Goal: Task Accomplishment & Management: Manage account settings

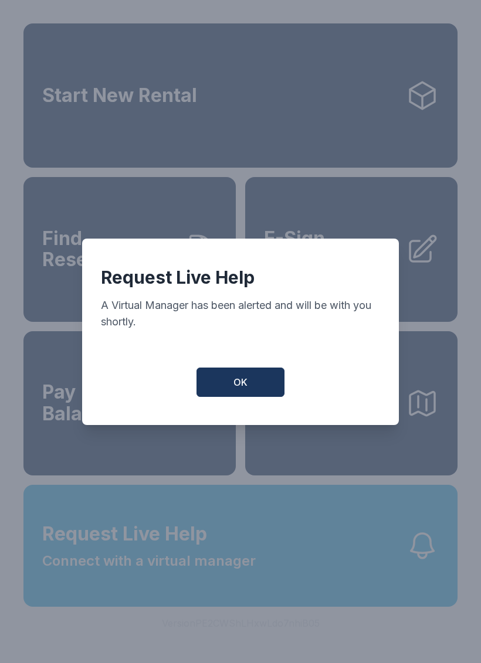
click at [264, 384] on button "OK" at bounding box center [240, 382] width 88 height 29
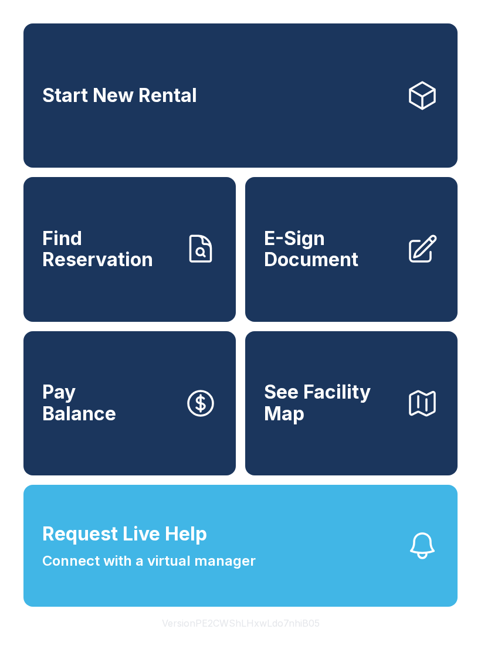
click at [134, 299] on link "Find Reservation" at bounding box center [129, 249] width 212 height 144
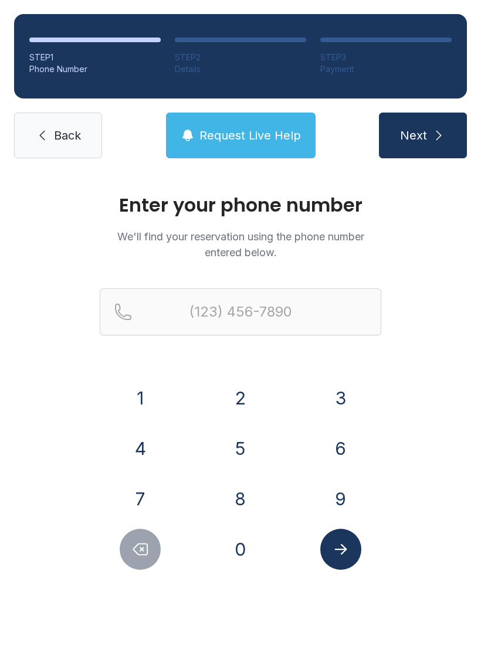
click at [145, 498] on button "7" at bounding box center [140, 499] width 41 height 41
click at [136, 397] on button "1" at bounding box center [140, 398] width 41 height 41
click at [331, 399] on button "3" at bounding box center [340, 398] width 41 height 41
click at [344, 503] on button "9" at bounding box center [340, 499] width 41 height 41
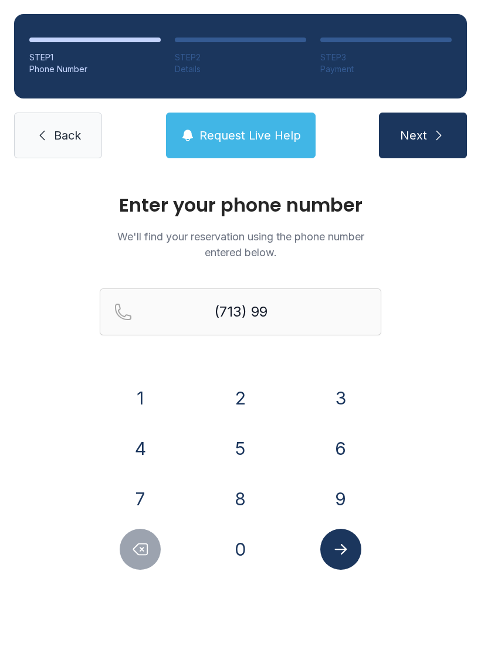
click at [245, 395] on button "2" at bounding box center [240, 398] width 41 height 41
click at [245, 550] on button "0" at bounding box center [240, 549] width 41 height 41
click at [347, 441] on button "6" at bounding box center [340, 448] width 41 height 41
click at [139, 447] on button "4" at bounding box center [140, 448] width 41 height 41
click at [239, 504] on button "8" at bounding box center [240, 499] width 41 height 41
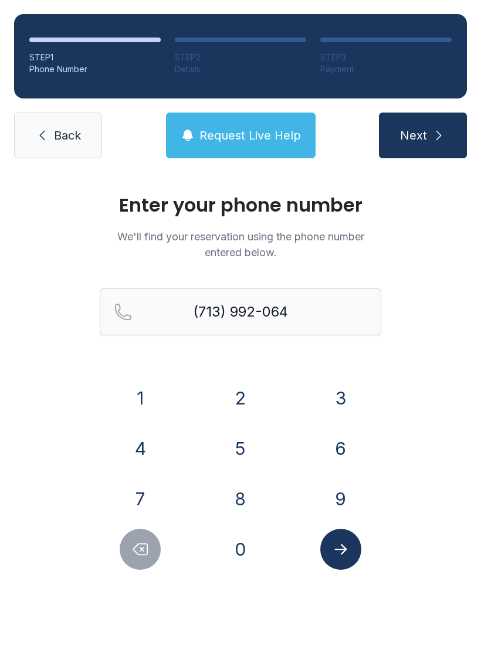
type input "[PHONE_NUMBER]"
click at [422, 125] on button "Next" at bounding box center [423, 136] width 88 height 46
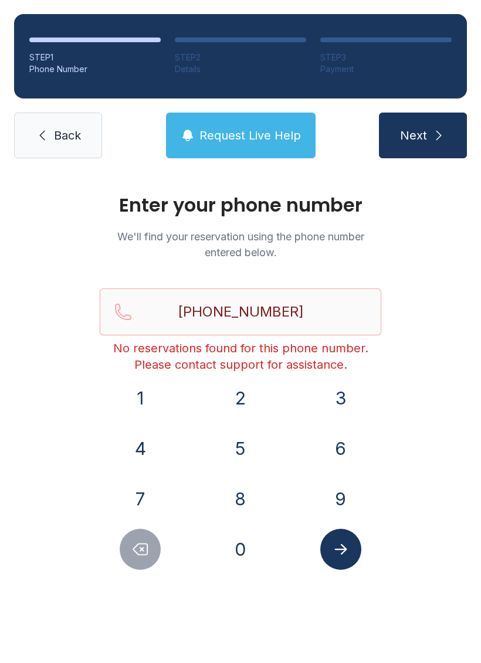
click at [65, 138] on span "Back" at bounding box center [67, 135] width 27 height 16
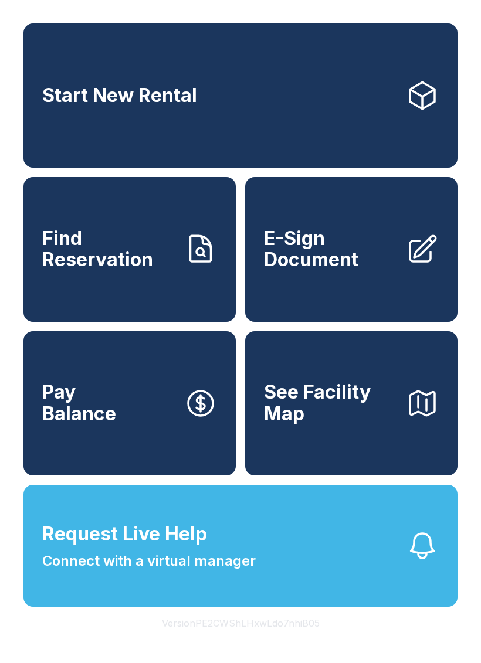
click at [124, 304] on link "Find Reservation" at bounding box center [129, 249] width 212 height 144
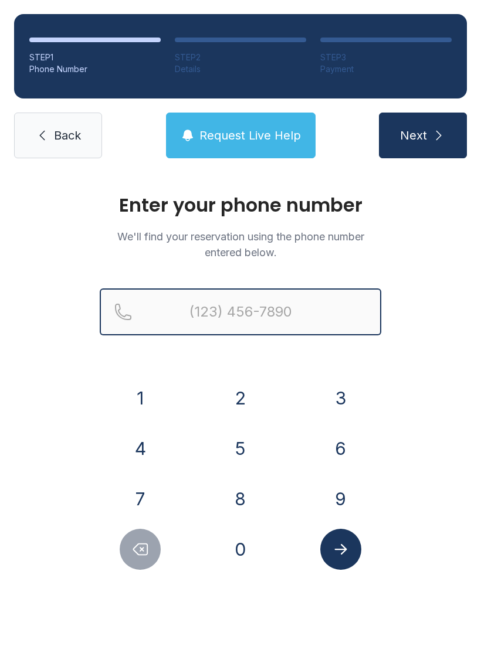
click at [243, 309] on input "Reservation phone number" at bounding box center [241, 312] width 282 height 47
type input "[PHONE_NUMBER]"
click at [422, 135] on button "Next" at bounding box center [423, 136] width 88 height 46
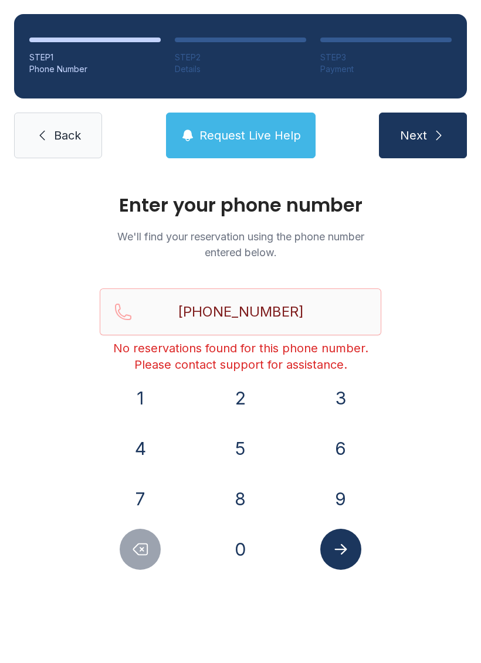
click at [86, 131] on link "Back" at bounding box center [58, 136] width 88 height 46
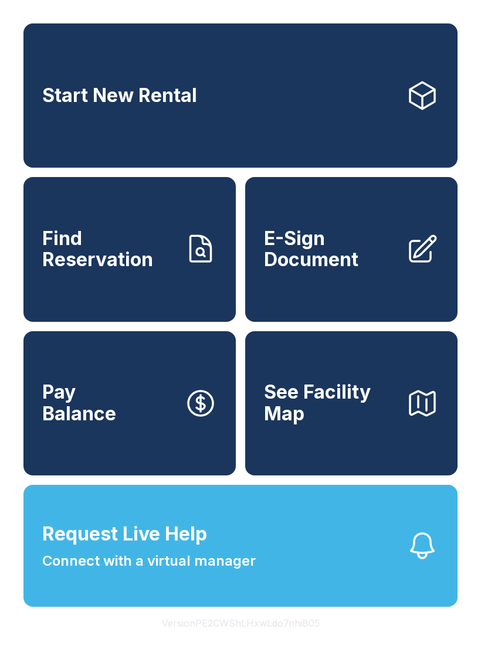
click at [206, 560] on span "Request Live Help Connect with a virtual manager" at bounding box center [149, 546] width 214 height 52
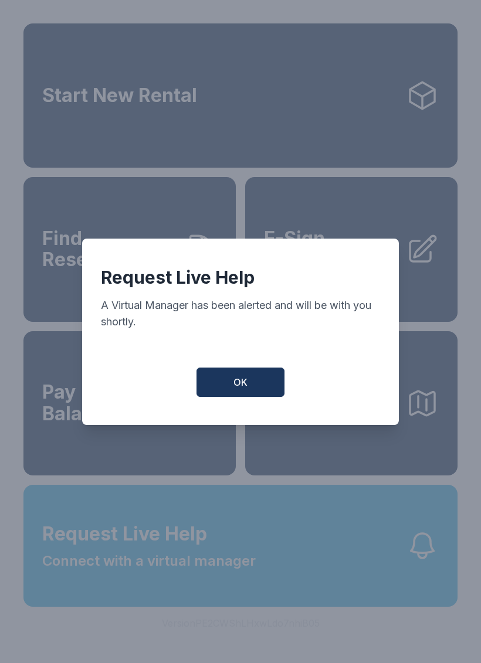
click at [239, 386] on span "OK" at bounding box center [240, 382] width 14 height 14
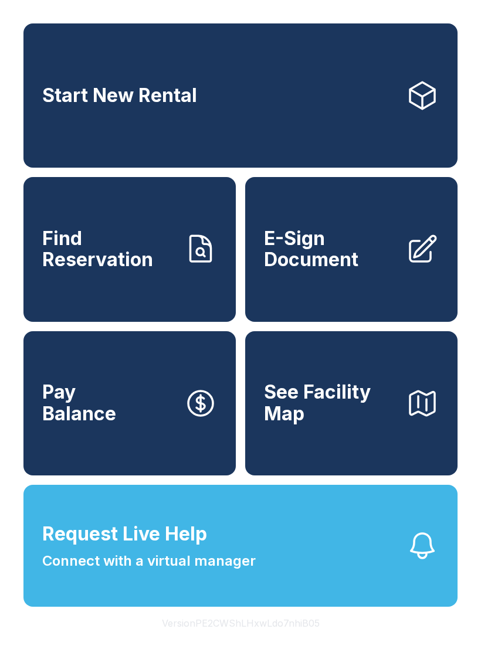
click at [348, 271] on span "E-Sign Document" at bounding box center [330, 249] width 133 height 43
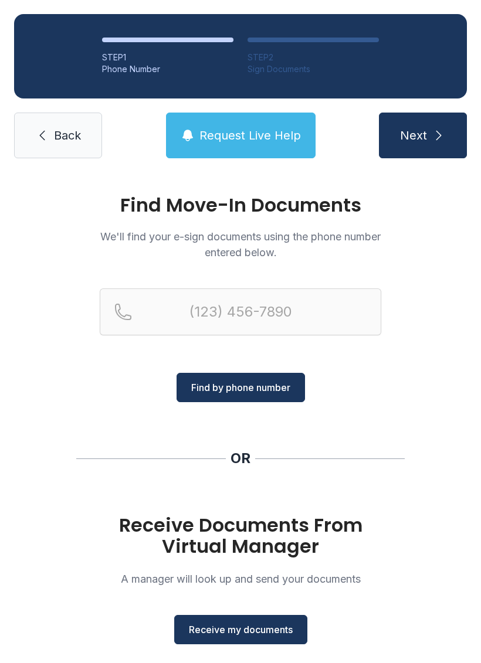
click at [234, 630] on span "Receive my documents" at bounding box center [241, 630] width 104 height 14
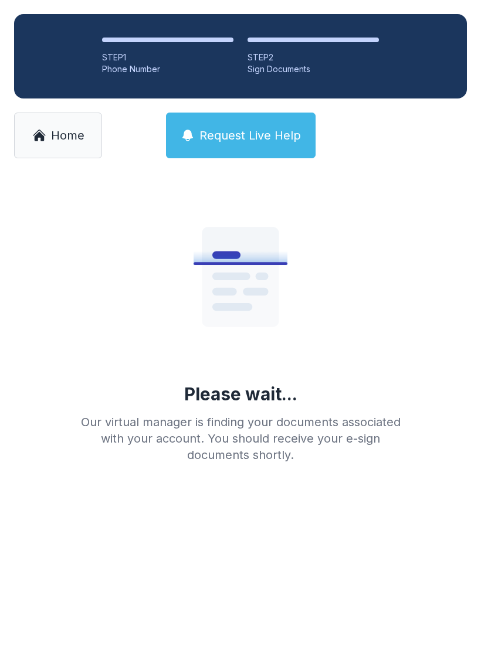
click at [80, 133] on span "Home" at bounding box center [67, 135] width 33 height 16
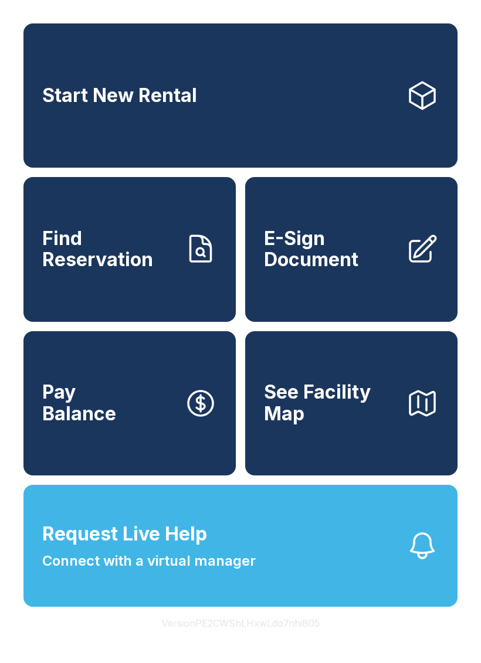
click at [261, 113] on link "Start New Rental" at bounding box center [240, 95] width 434 height 144
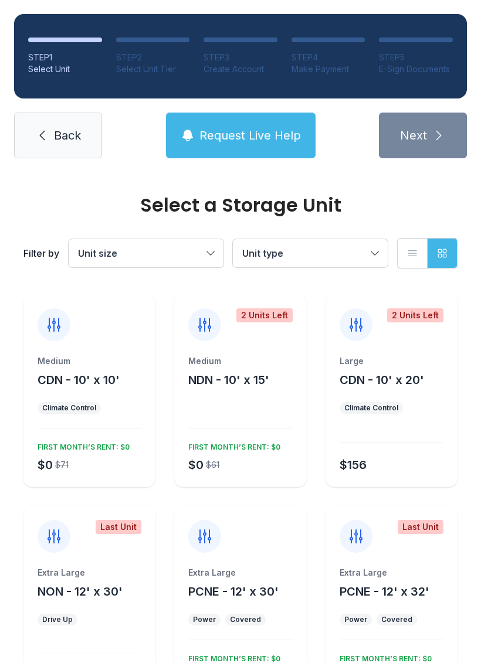
click at [65, 131] on span "Back" at bounding box center [67, 135] width 27 height 16
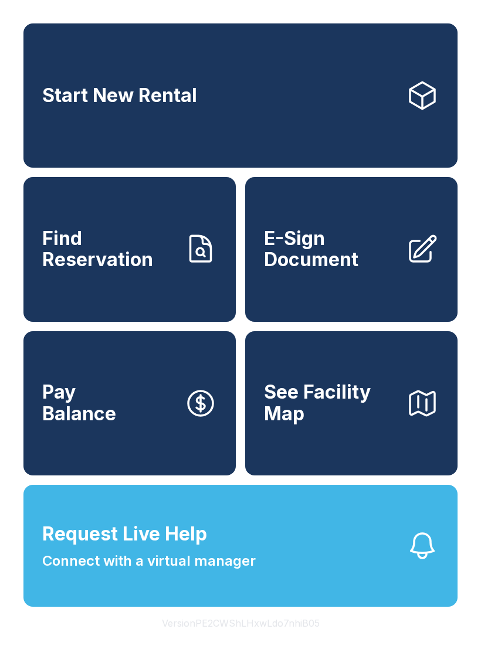
click at [107, 425] on span "Pay Balance" at bounding box center [79, 403] width 74 height 43
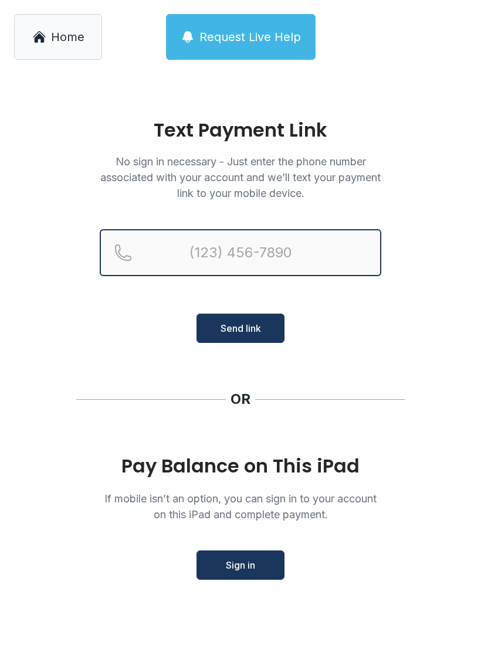
click at [220, 252] on input "Reservation phone number" at bounding box center [241, 252] width 282 height 47
type input "[PHONE_NUMBER]"
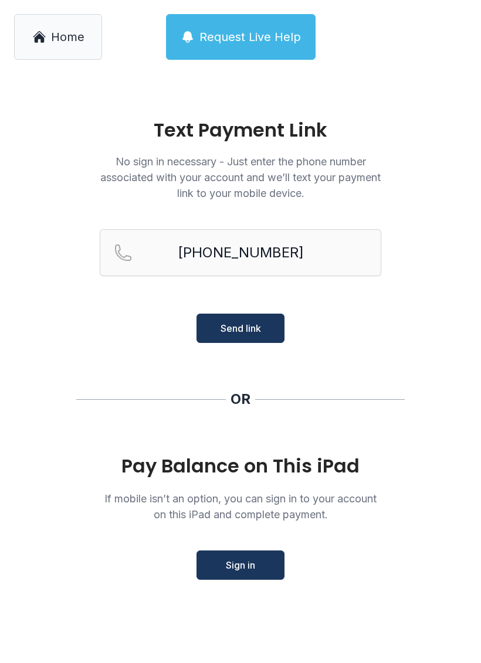
click at [423, 358] on main "Text Payment Link No sign in necessary - Just enter the phone number associated…" at bounding box center [240, 368] width 481 height 589
click at [62, 40] on span "Home" at bounding box center [67, 37] width 33 height 16
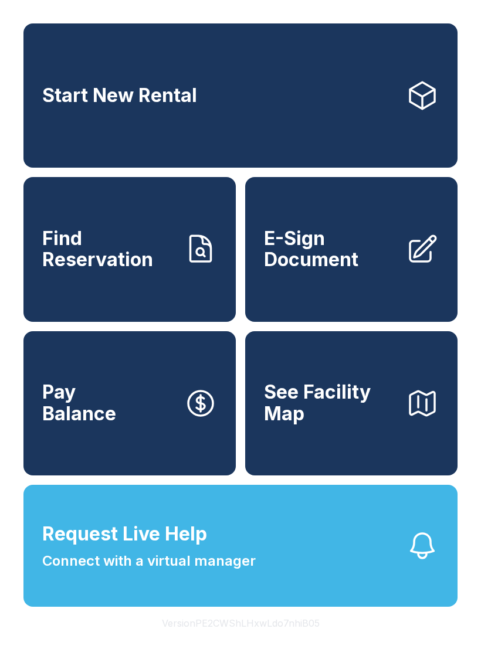
click at [100, 288] on link "Find Reservation" at bounding box center [129, 249] width 212 height 144
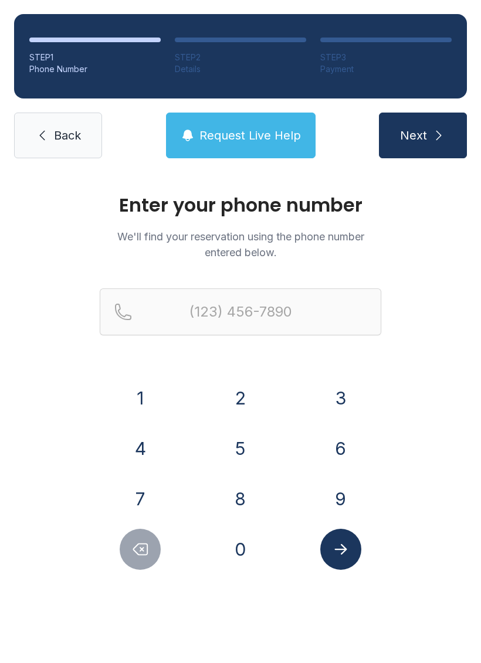
click at [60, 125] on link "Back" at bounding box center [58, 136] width 88 height 46
